Goal: Task Accomplishment & Management: Manage account settings

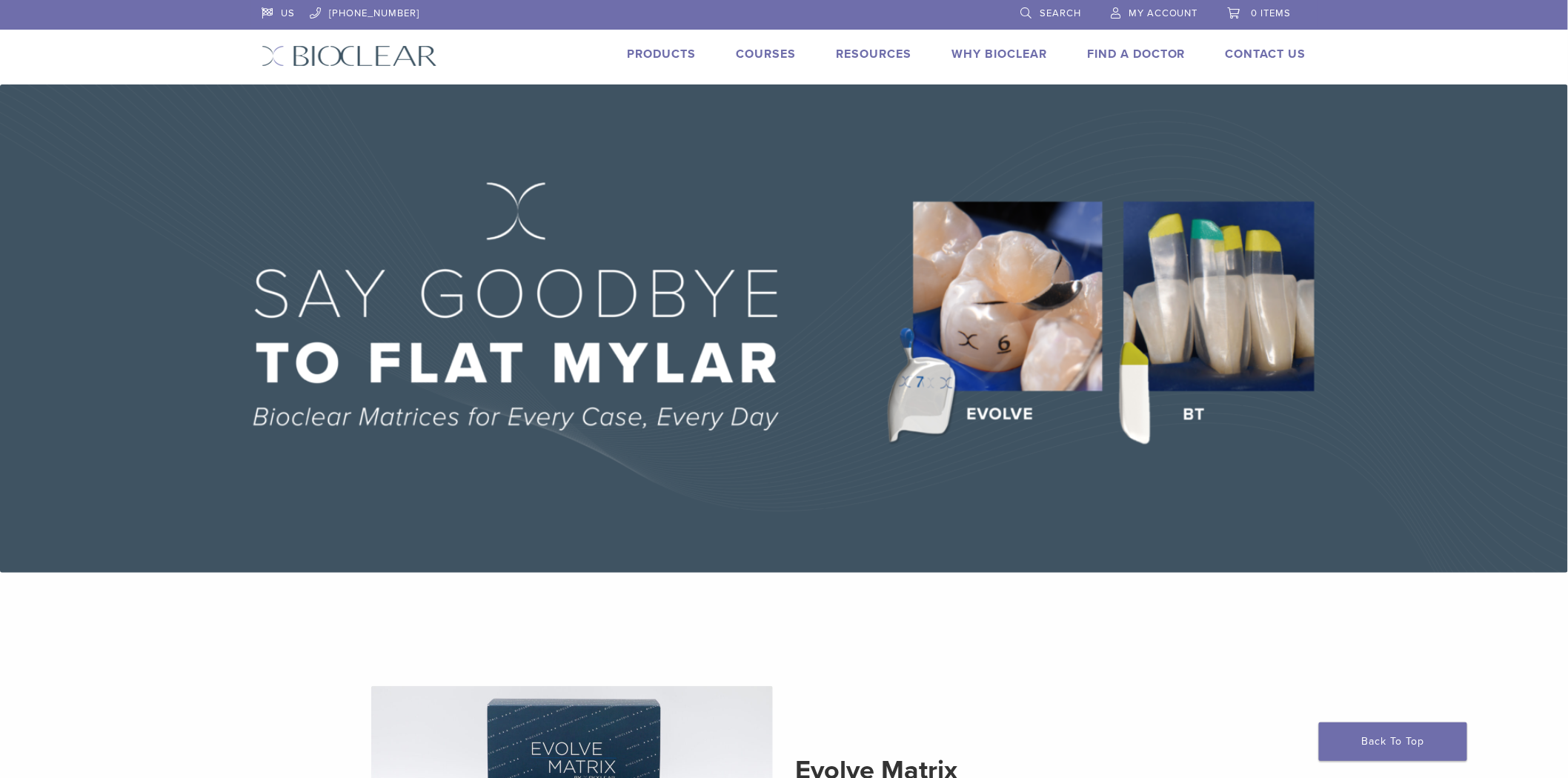
click at [1156, 22] on li "My Account" at bounding box center [1154, 13] width 117 height 27
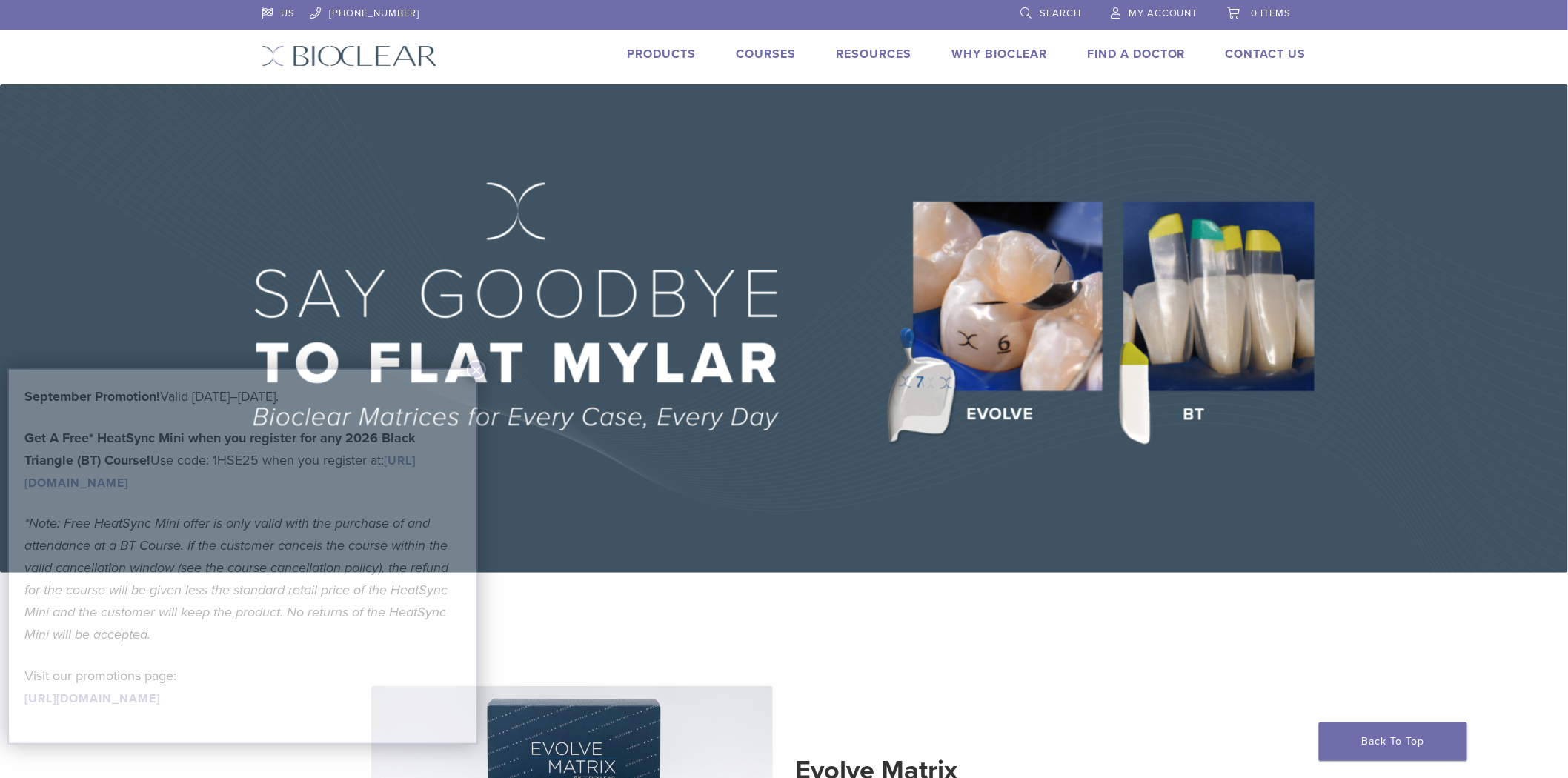
click at [1156, 18] on span "My Account" at bounding box center [1163, 13] width 70 height 12
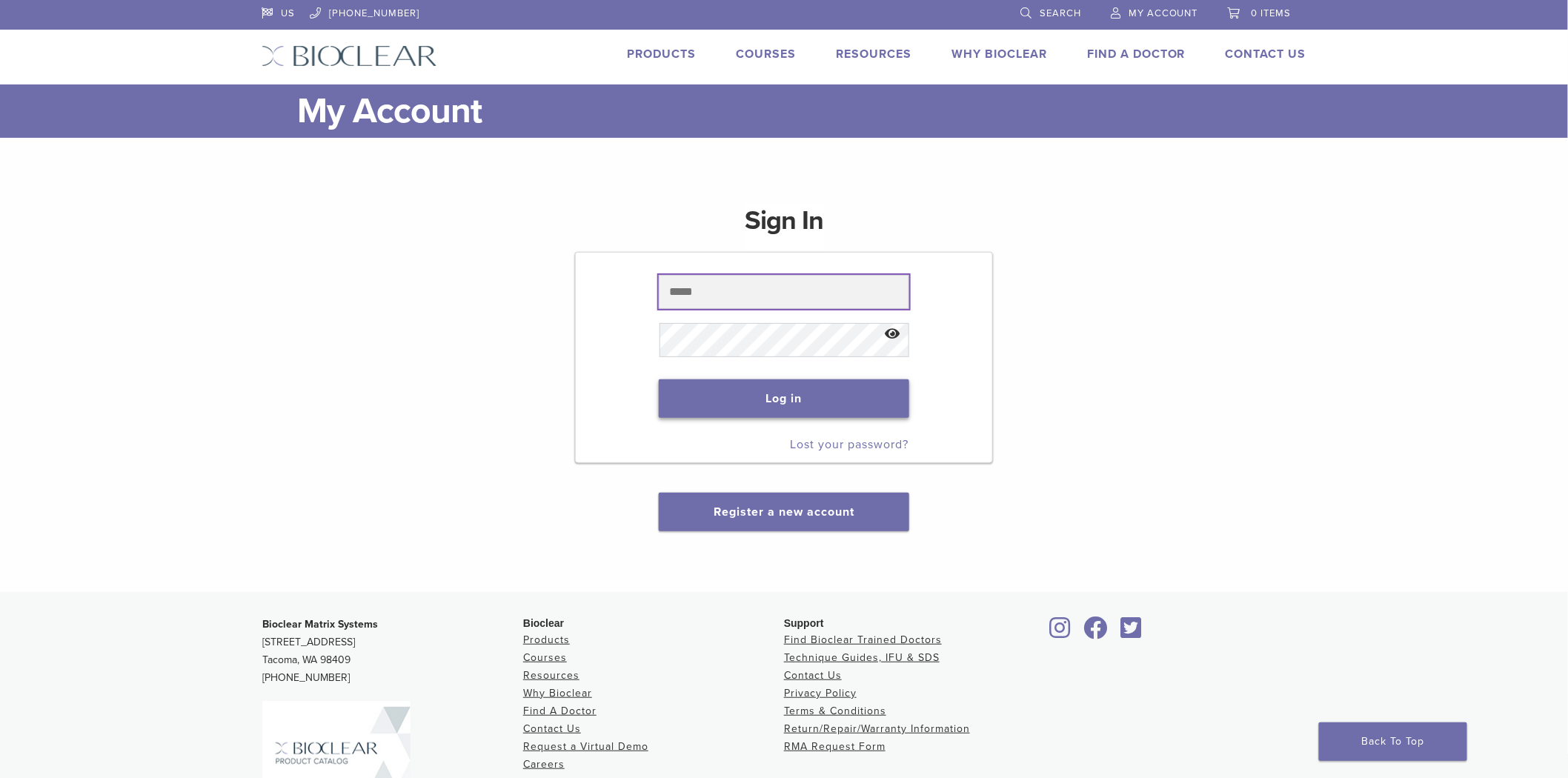
type input "**********"
click at [770, 396] on button "Log in" at bounding box center [784, 399] width 250 height 39
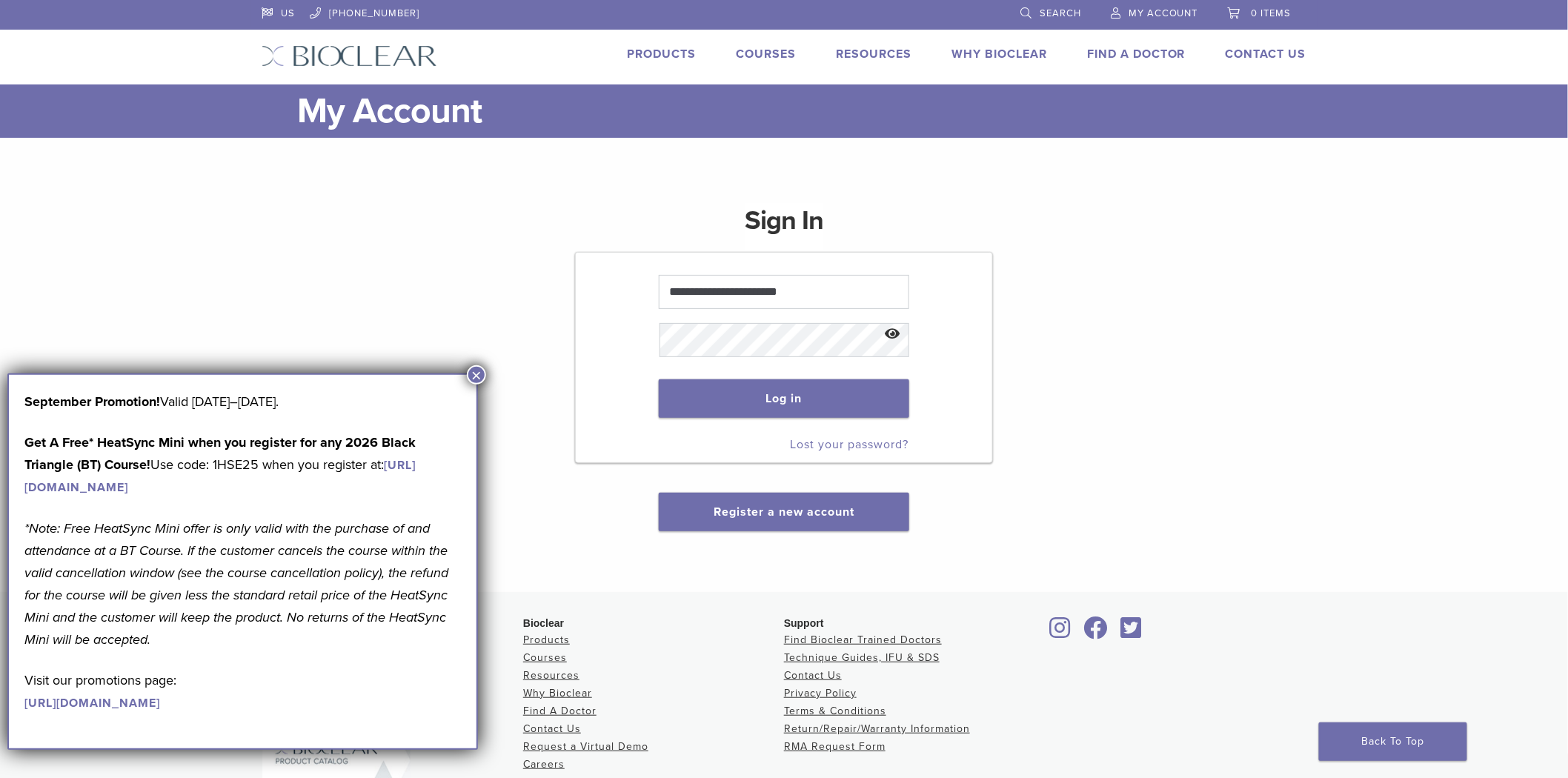
click at [478, 375] on button "×" at bounding box center [476, 374] width 19 height 19
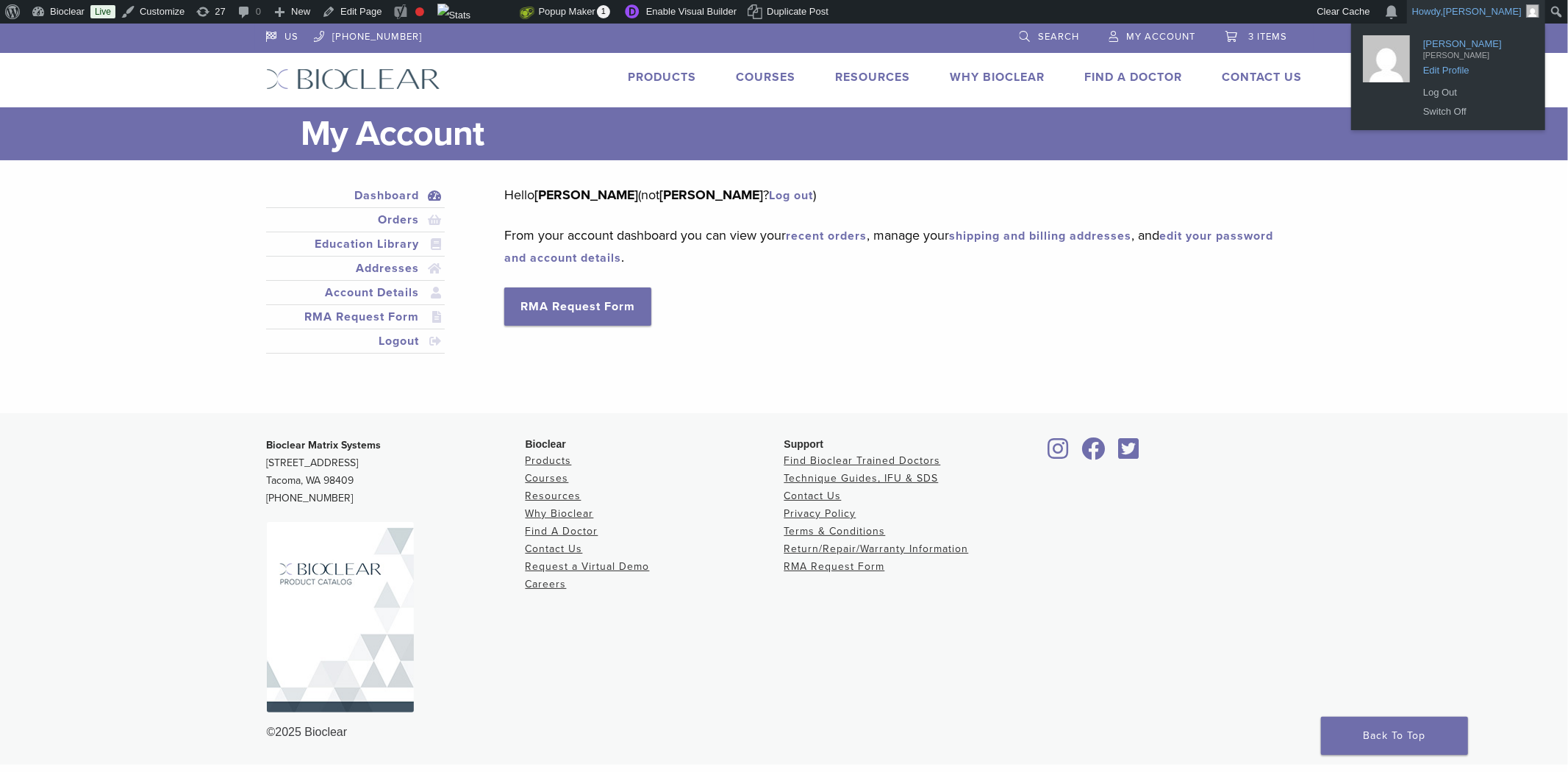
click at [1456, 67] on span "Edit Profile" at bounding box center [1475, 65] width 103 height 13
